Goal: Complete application form

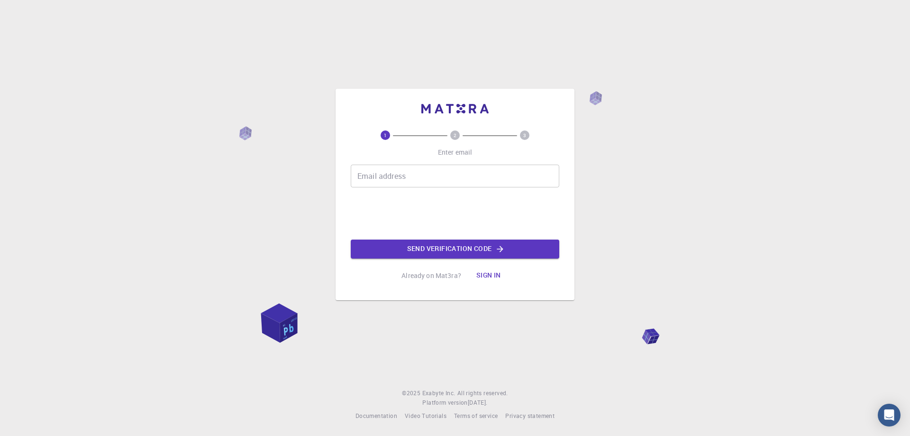
drag, startPoint x: 0, startPoint y: 0, endPoint x: 399, endPoint y: 175, distance: 435.8
click at [399, 175] on input "Email address" at bounding box center [455, 175] width 209 height 23
type input "[EMAIL_ADDRESS][DOMAIN_NAME]"
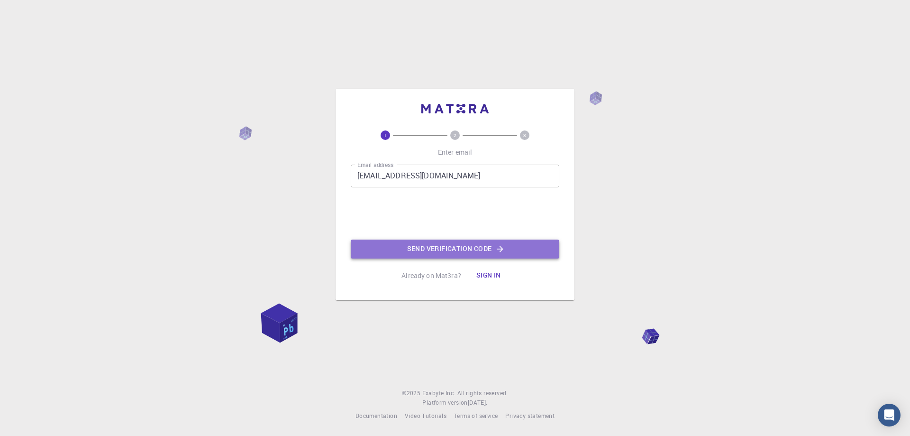
click at [405, 247] on button "Send verification code" at bounding box center [455, 248] width 209 height 19
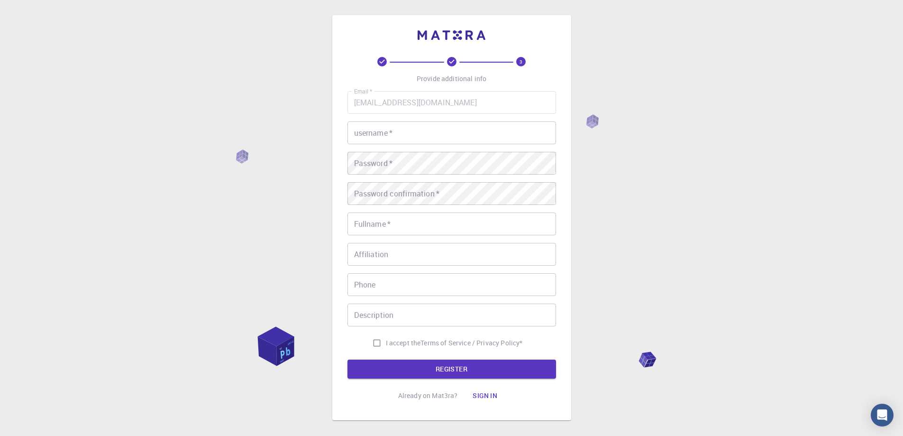
click at [368, 137] on input "username   *" at bounding box center [451, 132] width 209 height 23
type input "badcatro"
click at [446, 224] on input "Fullname   *" at bounding box center [451, 223] width 209 height 23
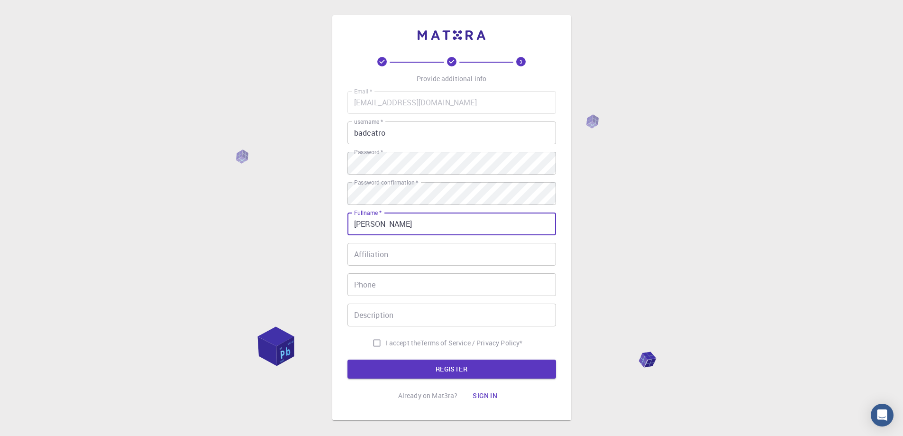
type input "[PERSON_NAME]"
click at [372, 345] on input "I accept the Terms of Service / Privacy Policy *" at bounding box center [377, 343] width 18 height 18
checkbox input "true"
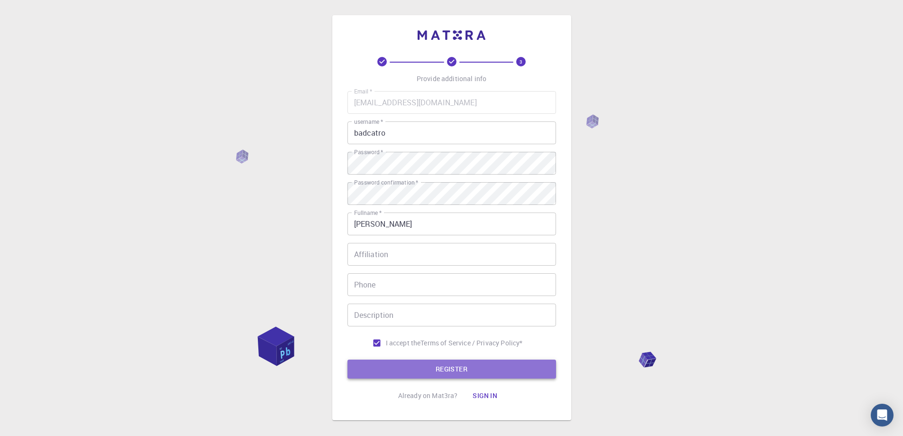
click at [387, 365] on button "REGISTER" at bounding box center [451, 368] width 209 height 19
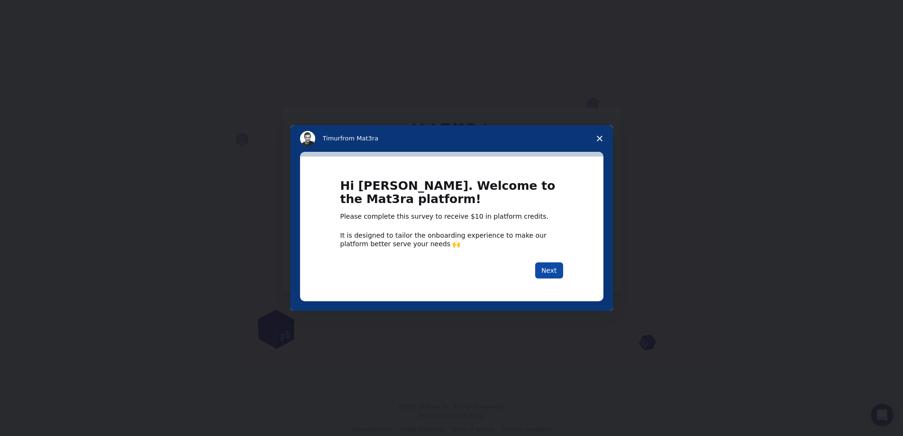
click at [548, 268] on button "Next" at bounding box center [549, 270] width 28 height 16
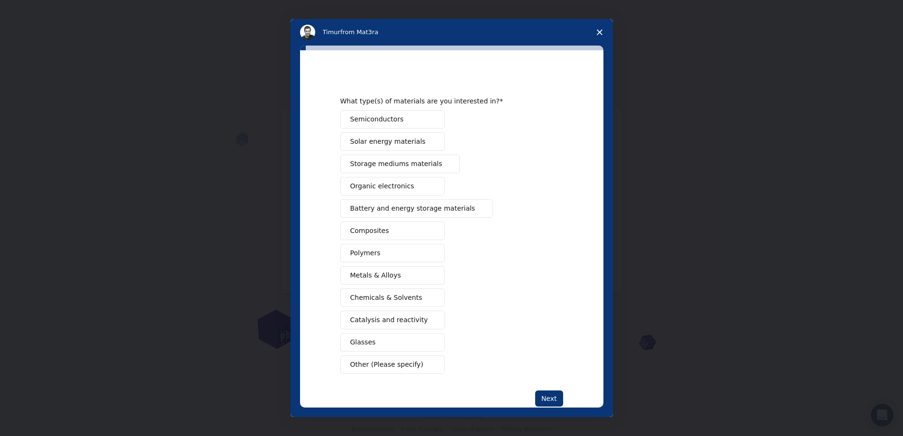
click at [386, 255] on button "Polymers" at bounding box center [392, 253] width 104 height 18
click at [389, 272] on span "Metals & Alloys" at bounding box center [375, 275] width 51 height 10
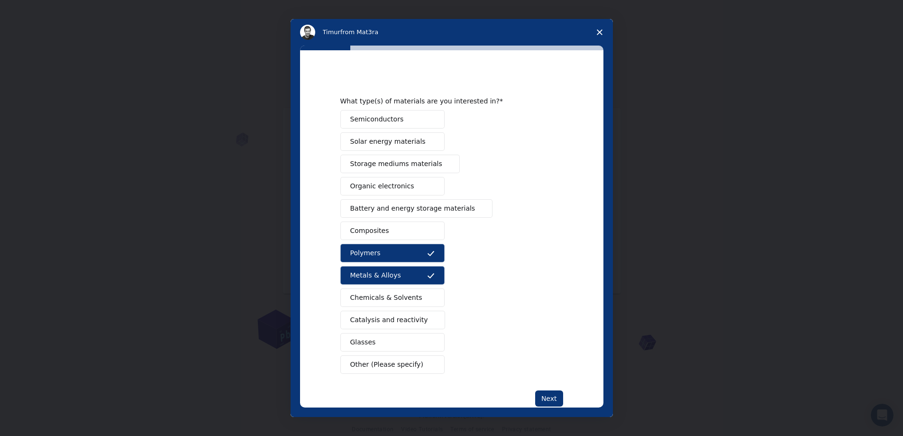
click at [394, 344] on button "Glasses" at bounding box center [392, 342] width 104 height 18
click at [541, 393] on button "Next" at bounding box center [549, 398] width 28 height 16
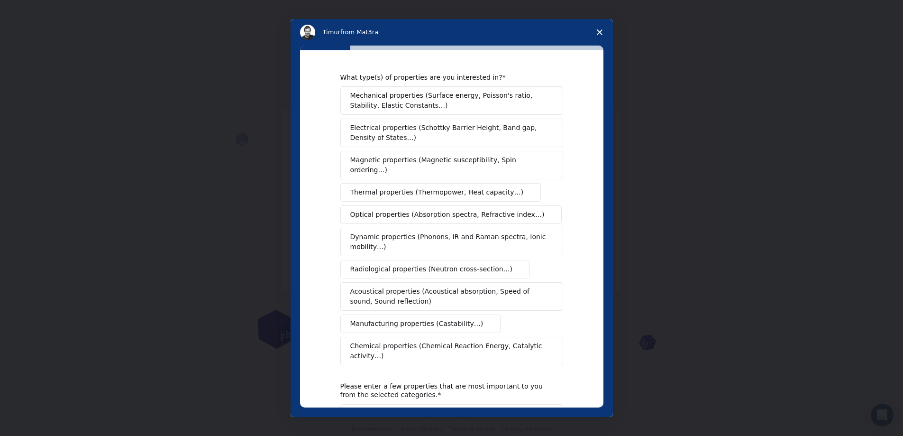
click at [483, 320] on span "Intercom messenger" at bounding box center [487, 324] width 8 height 8
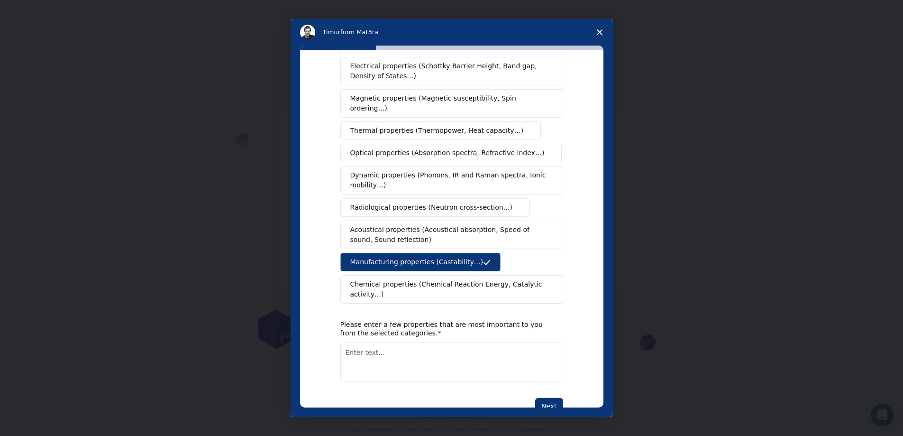
scroll to position [71, 0]
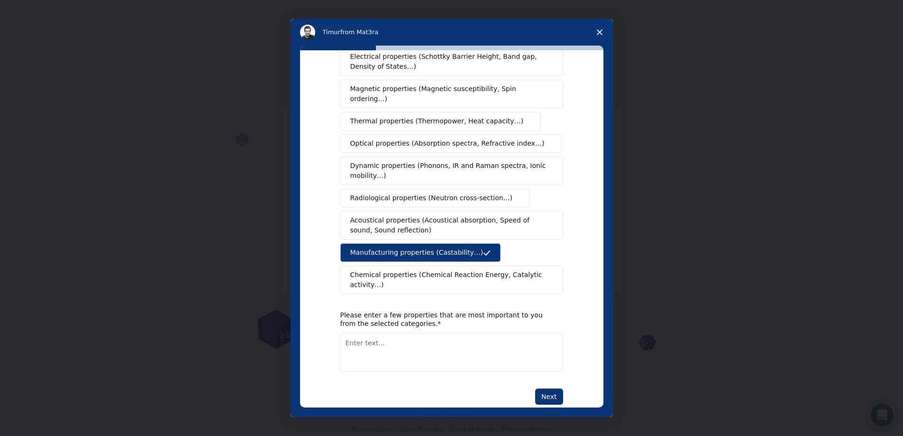
click at [548, 388] on button "Next" at bounding box center [549, 396] width 28 height 16
click at [496, 344] on textarea "Enter text..." at bounding box center [451, 352] width 223 height 39
type textarea "maleability, resistence"
click at [550, 388] on button "Next" at bounding box center [549, 396] width 28 height 16
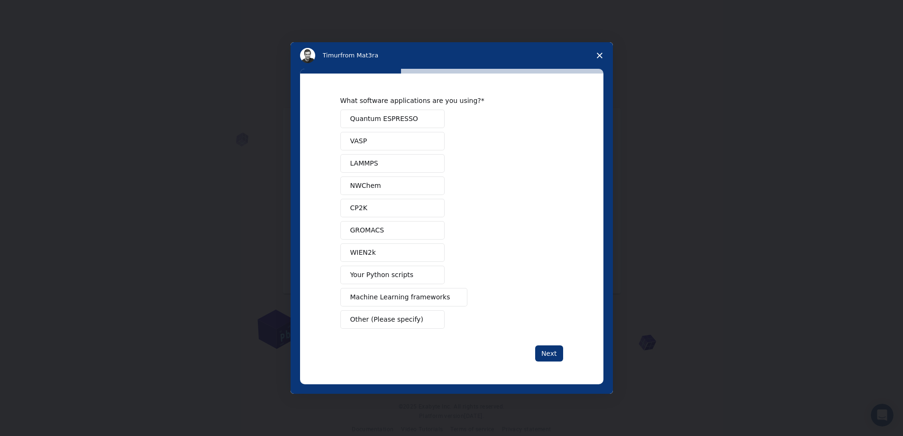
click at [414, 251] on button "WIEN2k" at bounding box center [392, 252] width 104 height 18
click at [551, 356] on button "Next" at bounding box center [549, 353] width 28 height 16
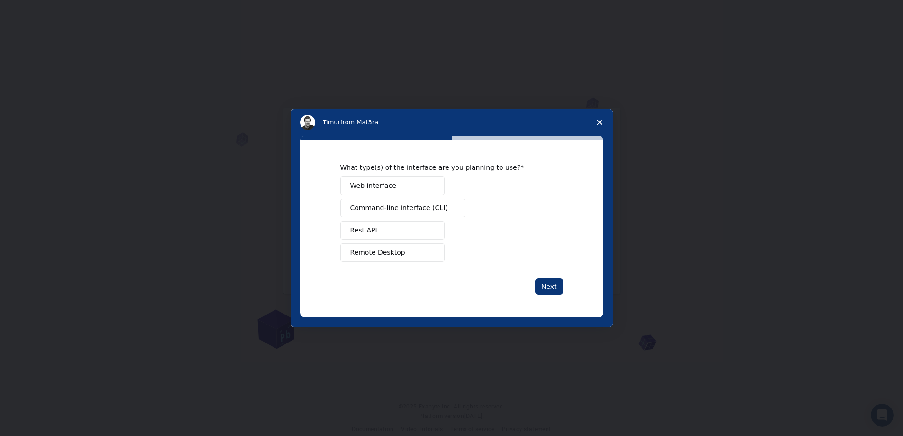
click at [413, 186] on button "Web interface" at bounding box center [392, 185] width 104 height 18
click at [549, 289] on button "Next" at bounding box center [549, 286] width 28 height 16
click at [416, 233] on button "Teach" at bounding box center [392, 230] width 104 height 18
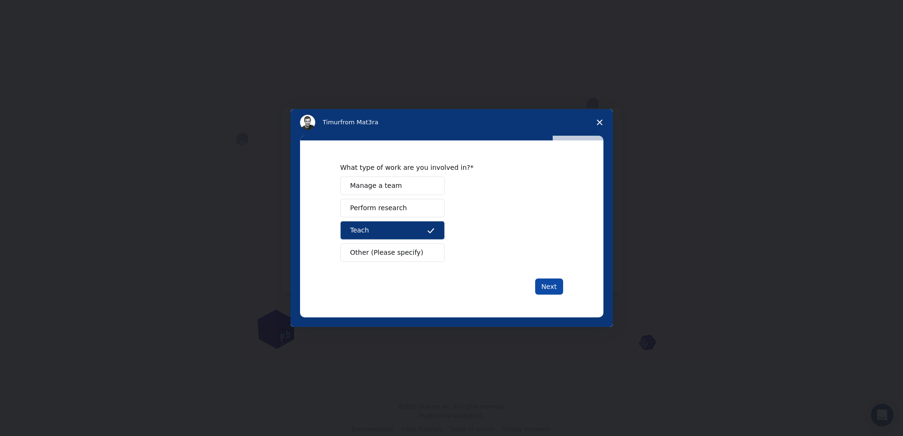
click at [551, 290] on button "Next" at bounding box center [549, 286] width 28 height 16
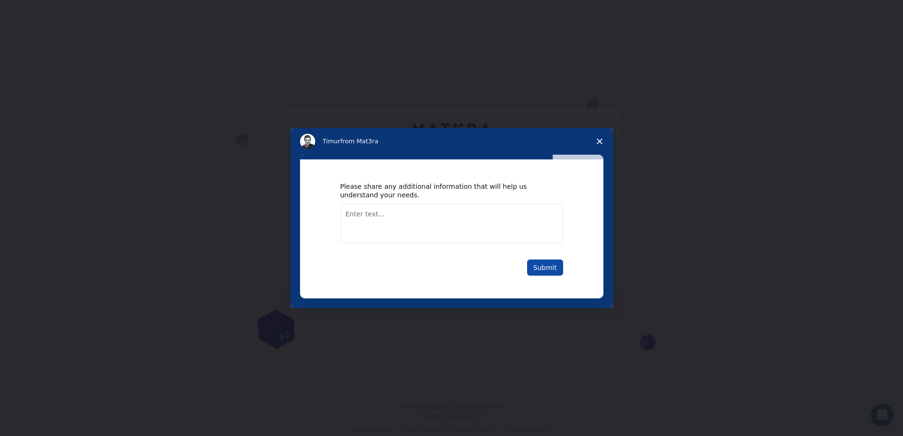
click at [539, 265] on button "Submit" at bounding box center [545, 267] width 36 height 16
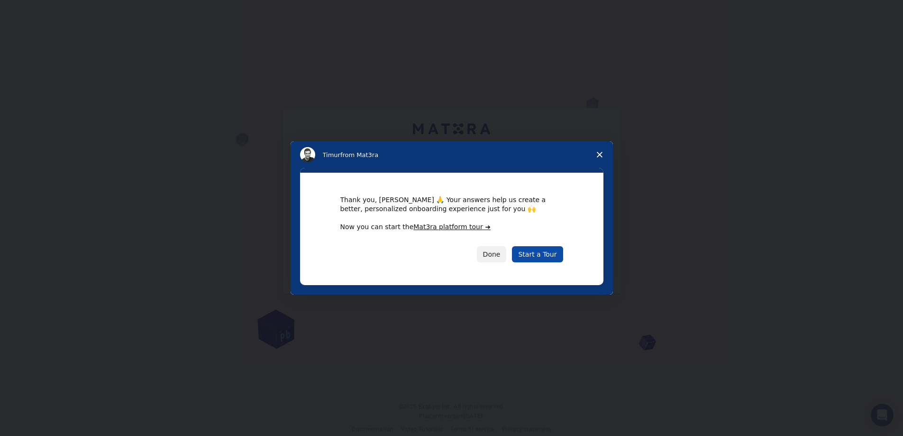
click at [540, 256] on link "Start a Tour" at bounding box center [537, 254] width 51 height 16
